Goal: Task Accomplishment & Management: Use online tool/utility

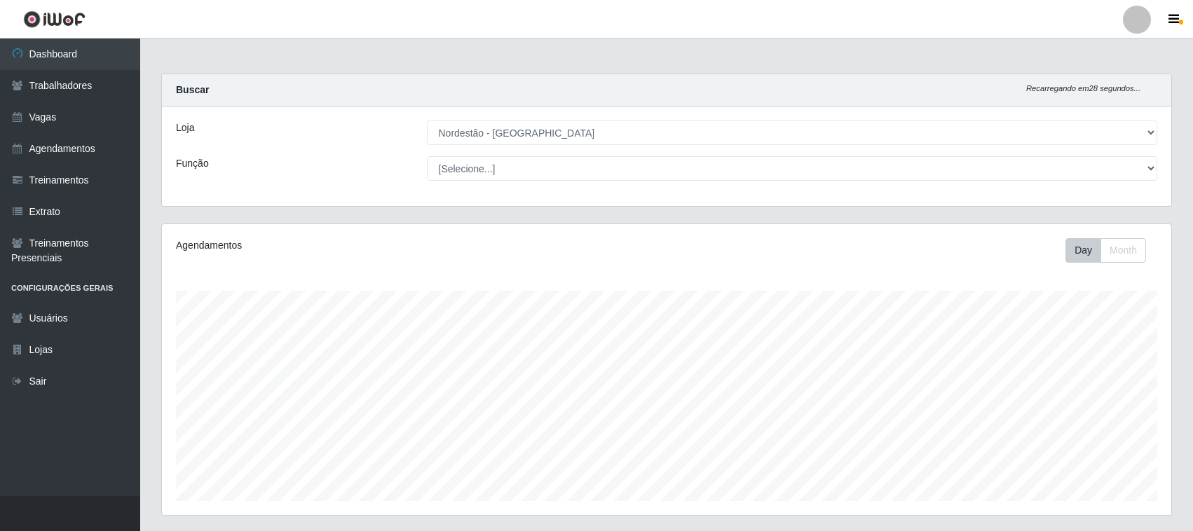
select select "420"
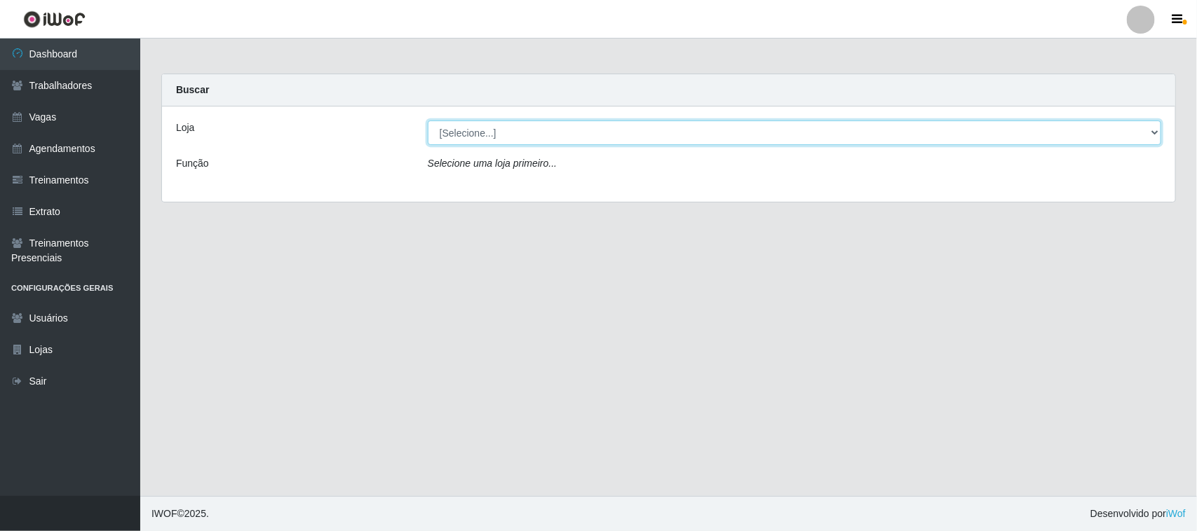
click at [1150, 132] on select "[Selecione...] Nordestão - Santa Catarina" at bounding box center [794, 133] width 733 height 25
select select "420"
click at [428, 121] on select "[Selecione...] Nordestão - Santa Catarina" at bounding box center [794, 133] width 733 height 25
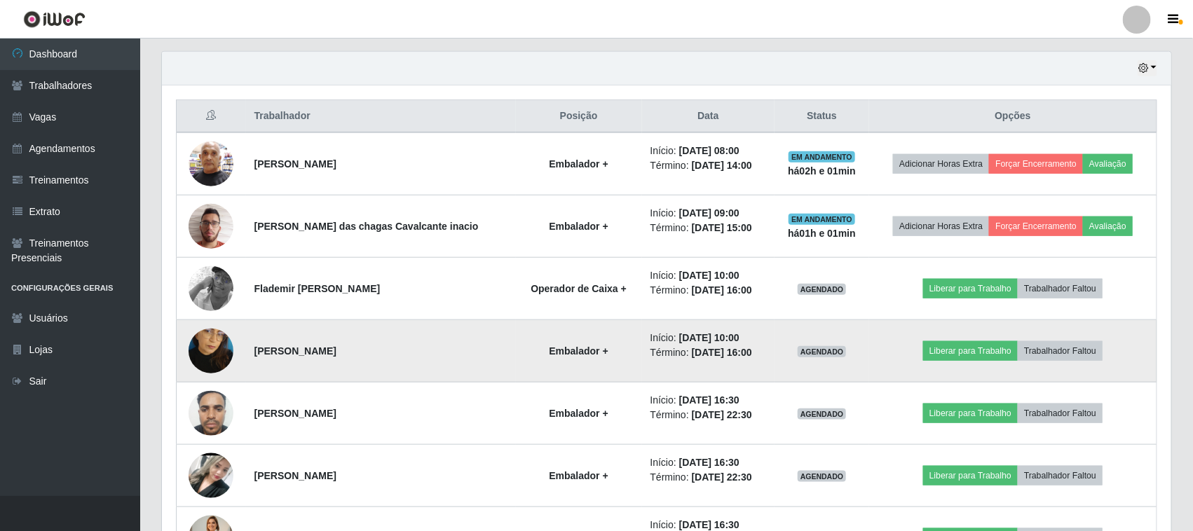
scroll to position [451, 0]
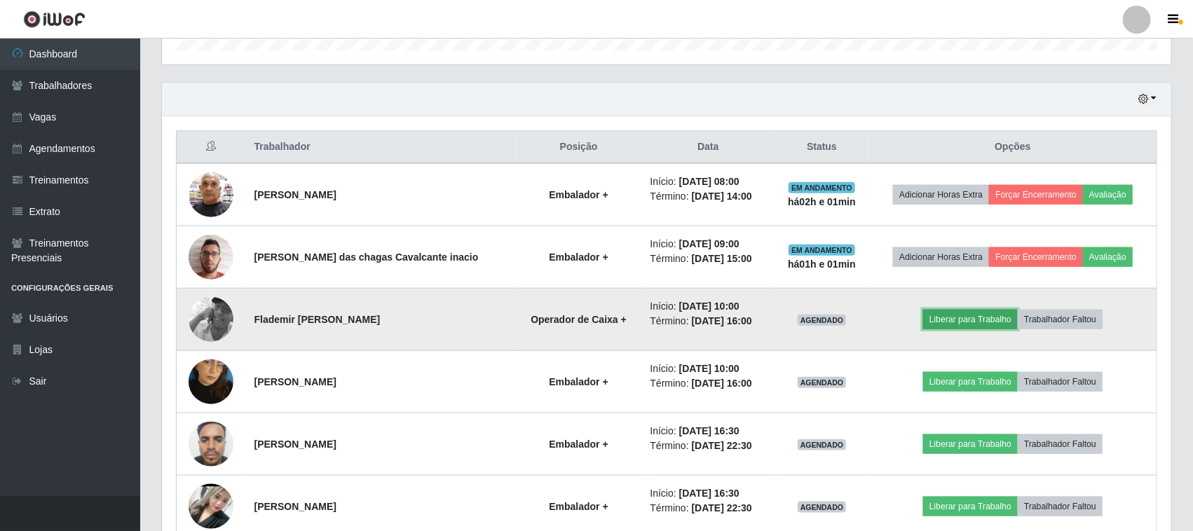
click at [954, 321] on button "Liberar para Trabalho" at bounding box center [970, 320] width 95 height 20
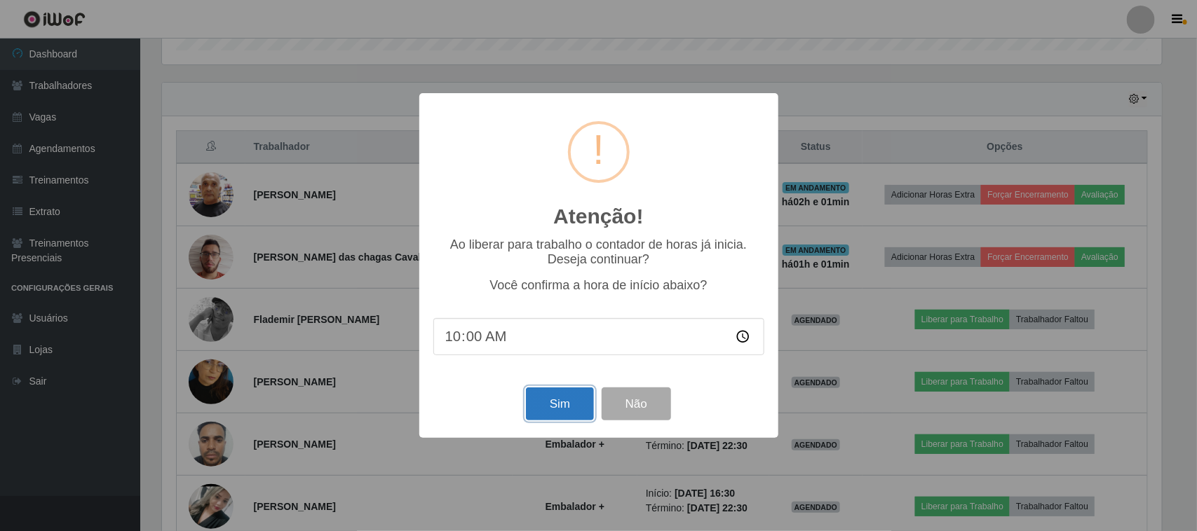
click at [562, 409] on button "Sim" at bounding box center [560, 404] width 68 height 33
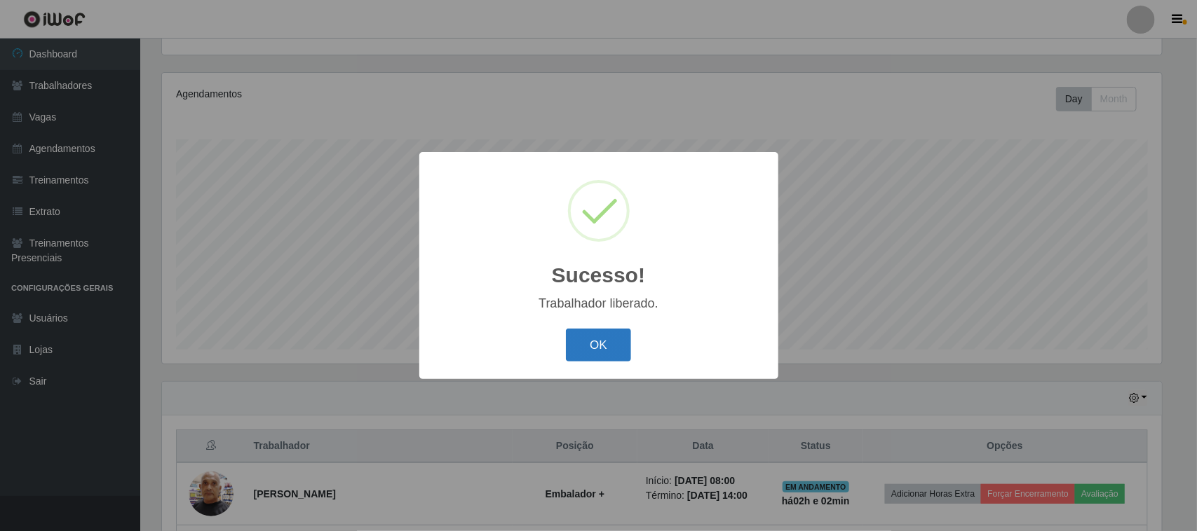
click at [569, 346] on button "OK" at bounding box center [598, 345] width 65 height 33
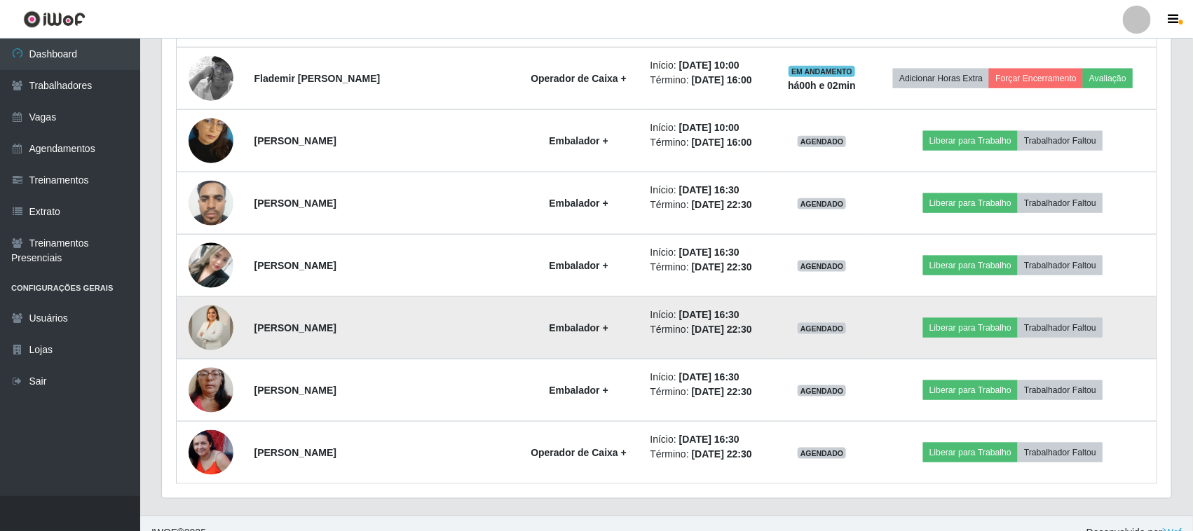
scroll to position [714, 0]
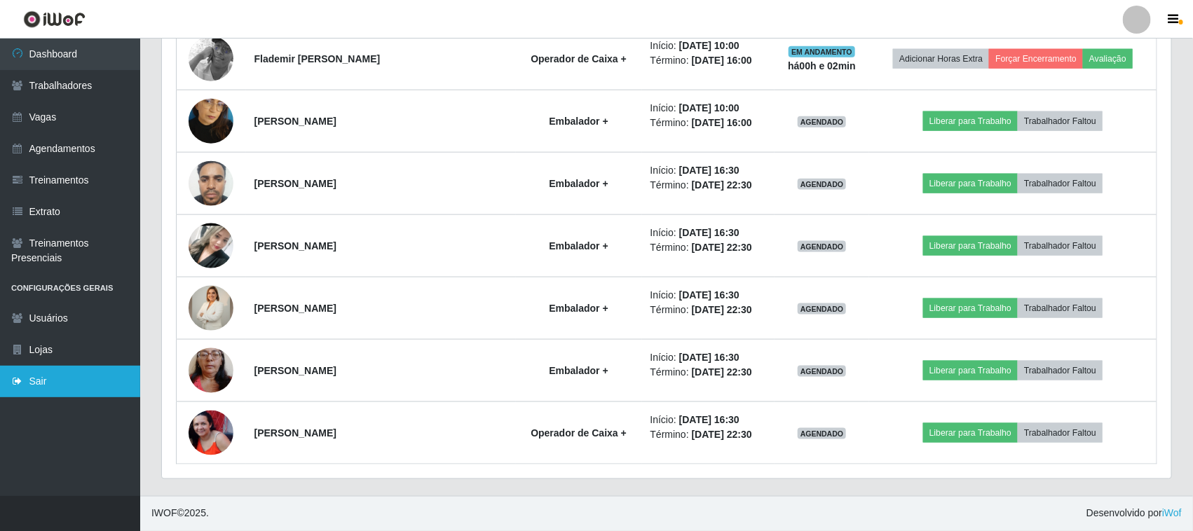
click at [32, 383] on link "Sair" at bounding box center [70, 382] width 140 height 32
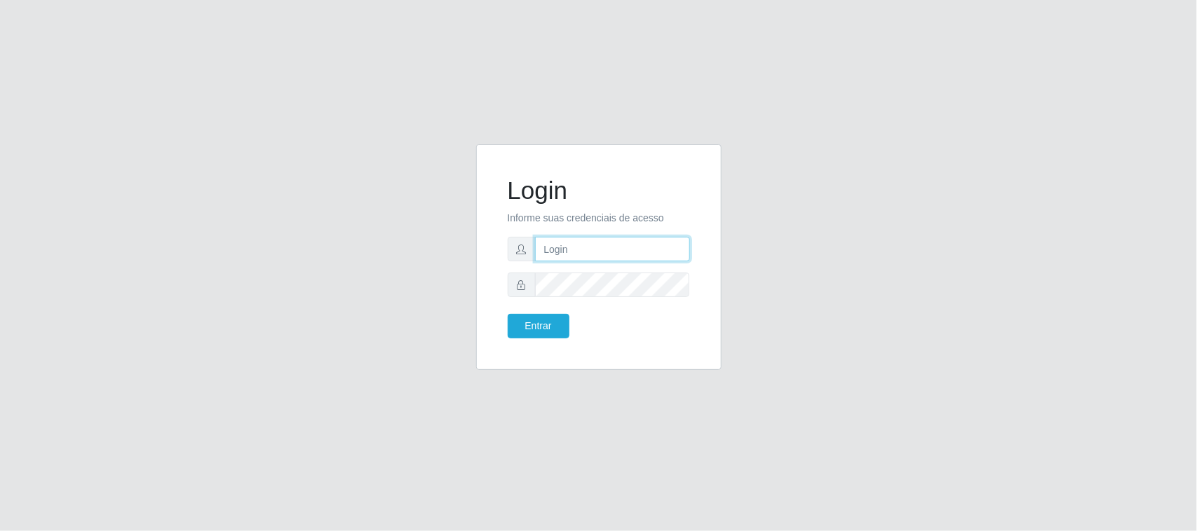
click at [582, 244] on input "text" at bounding box center [612, 249] width 155 height 25
click at [570, 247] on input "text" at bounding box center [612, 249] width 155 height 25
click at [613, 254] on input "text" at bounding box center [612, 249] width 155 height 25
click at [969, 265] on div "Login Informe suas credenciais de acesso Entrar" at bounding box center [598, 265] width 799 height 243
